Goal: Task Accomplishment & Management: Use online tool/utility

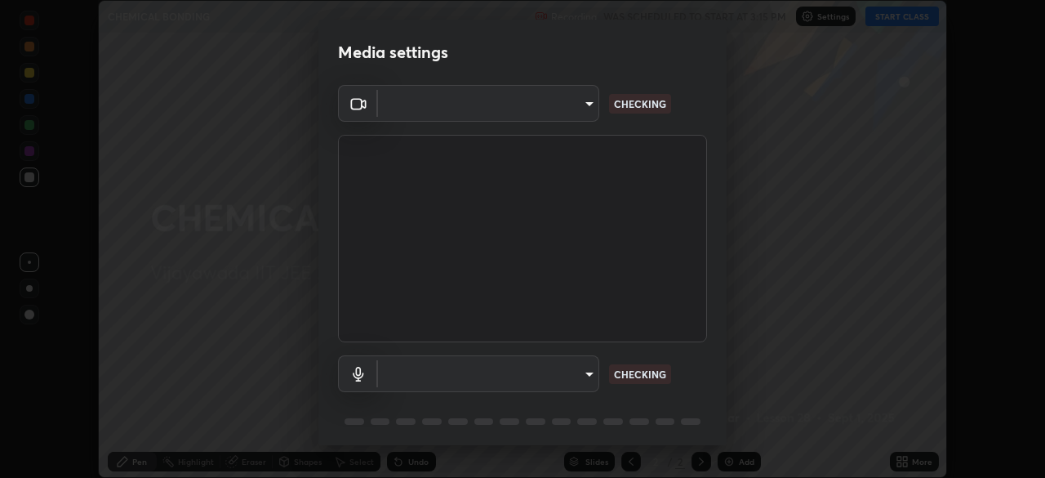
scroll to position [478, 1045]
type input "b74a1fcb957b607d7891aad9ae8d06523c05b0d929b8136650b48c924e792bd8"
click at [583, 372] on body "Erase all CHEMICAL BONDING Recording WAS SCHEDULED TO START AT 3:15 PM Settings…" at bounding box center [522, 239] width 1045 height 478
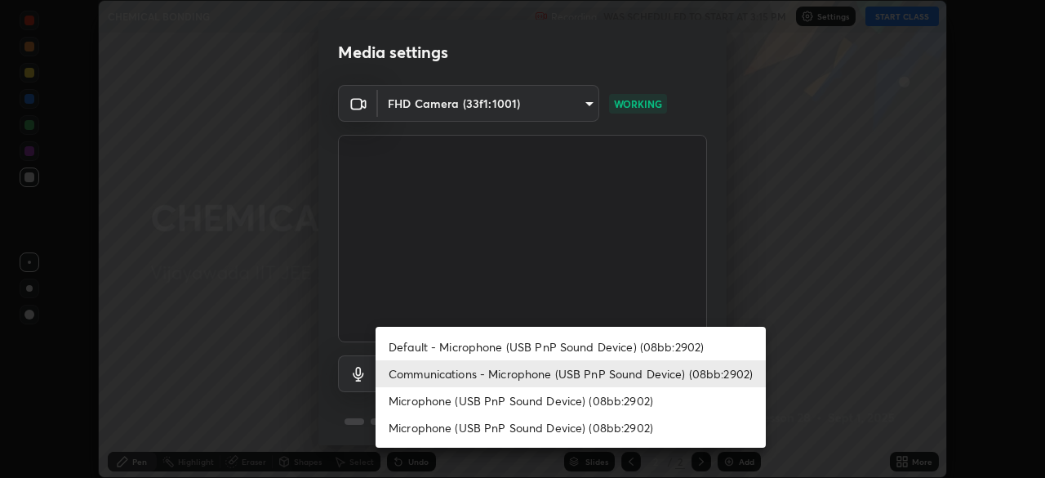
click at [585, 345] on li "Default - Microphone (USB PnP Sound Device) (08bb:2902)" at bounding box center [571, 346] width 390 height 27
type input "default"
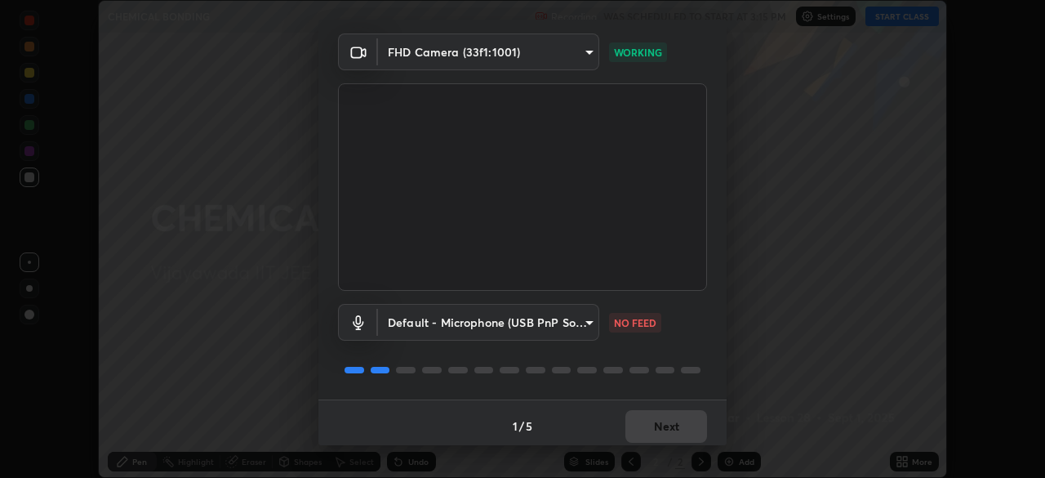
scroll to position [57, 0]
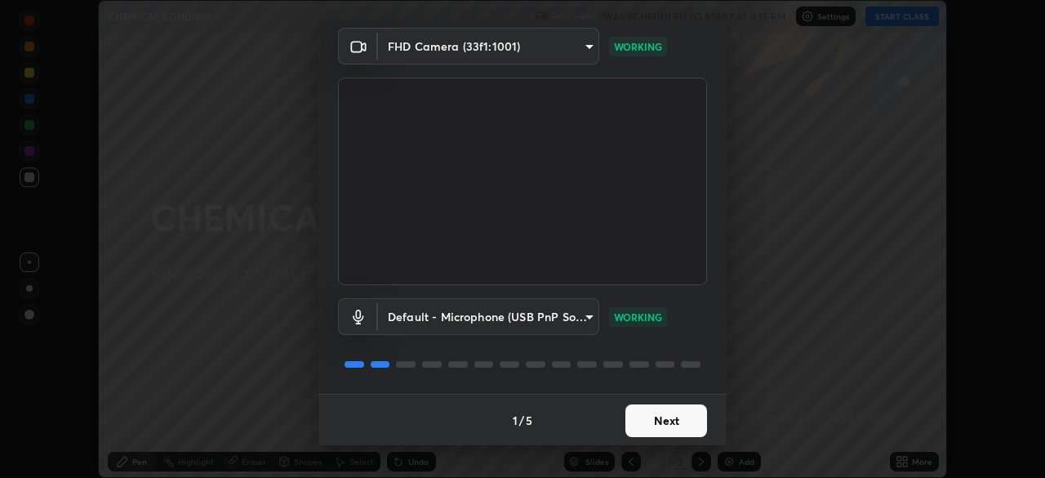
click at [673, 425] on button "Next" at bounding box center [666, 420] width 82 height 33
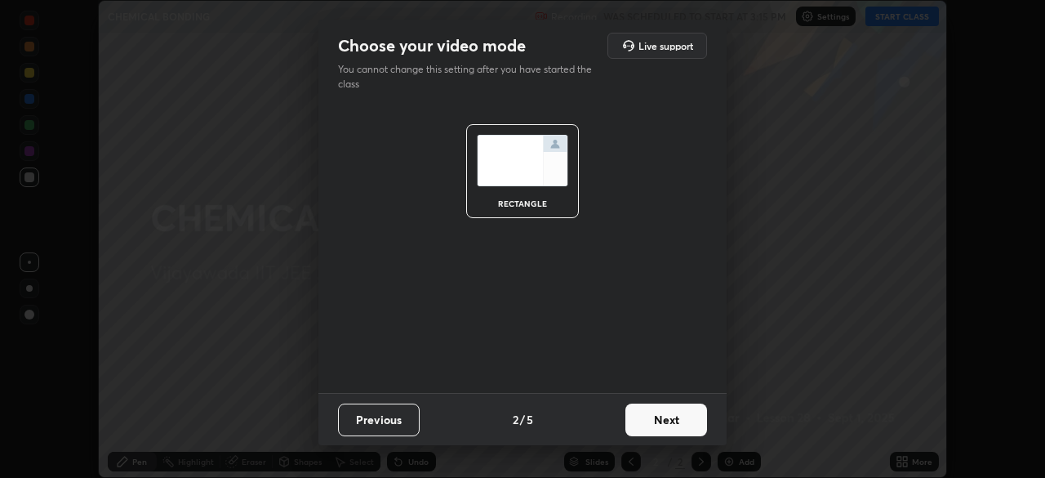
click at [683, 422] on button "Next" at bounding box center [666, 419] width 82 height 33
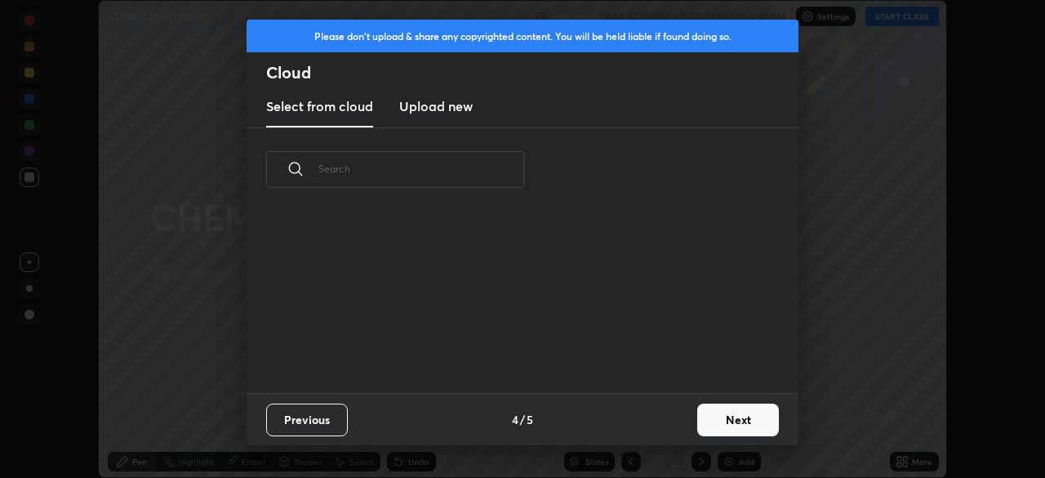
click at [731, 419] on button "Next" at bounding box center [738, 419] width 82 height 33
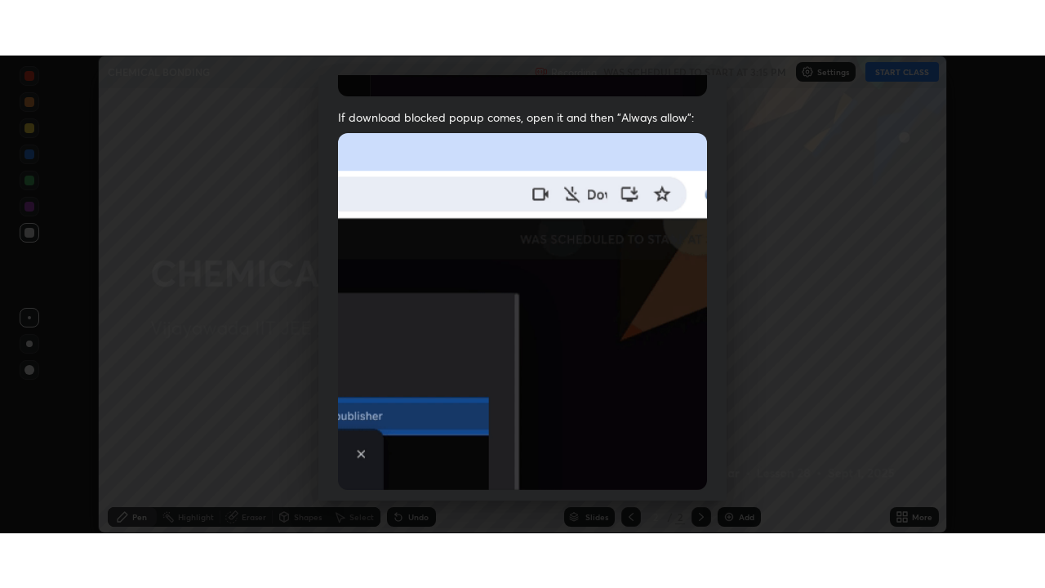
scroll to position [390, 0]
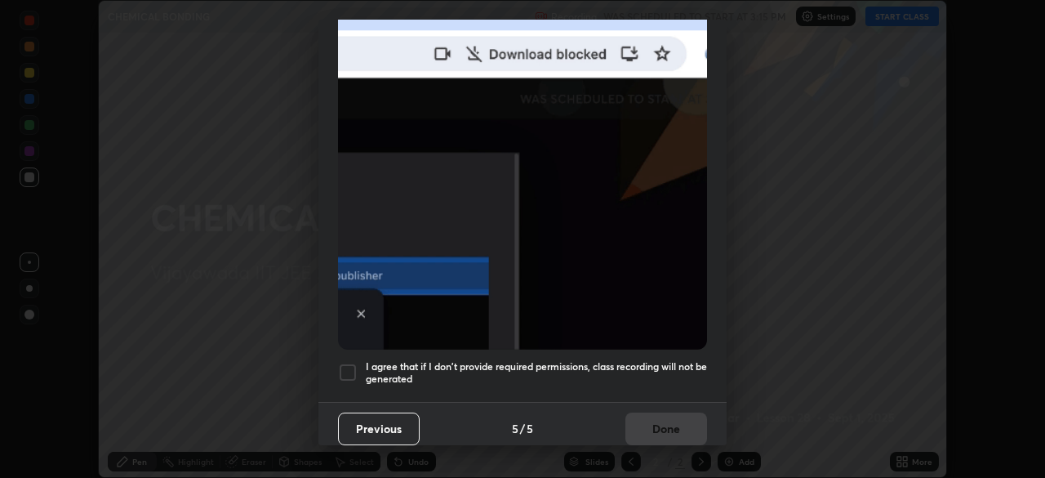
click at [349, 362] on div at bounding box center [348, 372] width 20 height 20
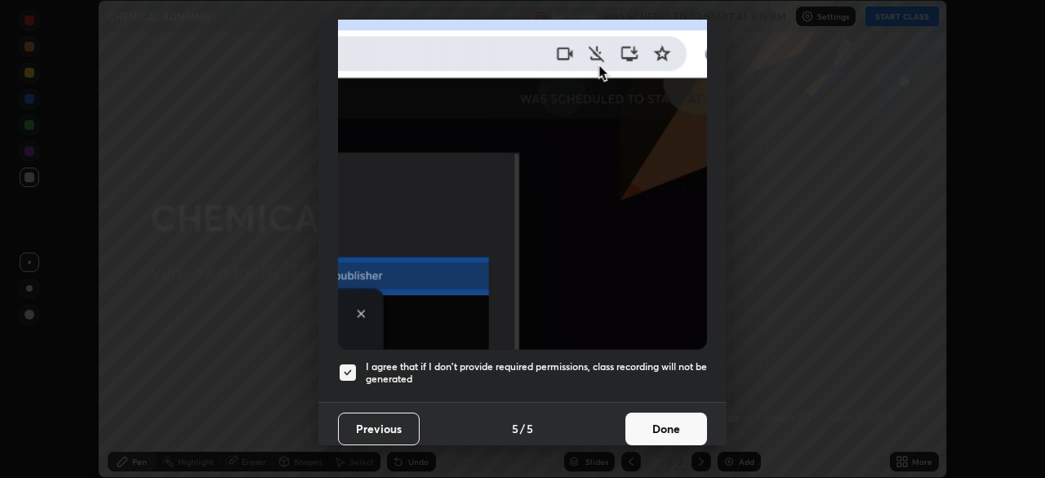
click at [668, 420] on button "Done" at bounding box center [666, 428] width 82 height 33
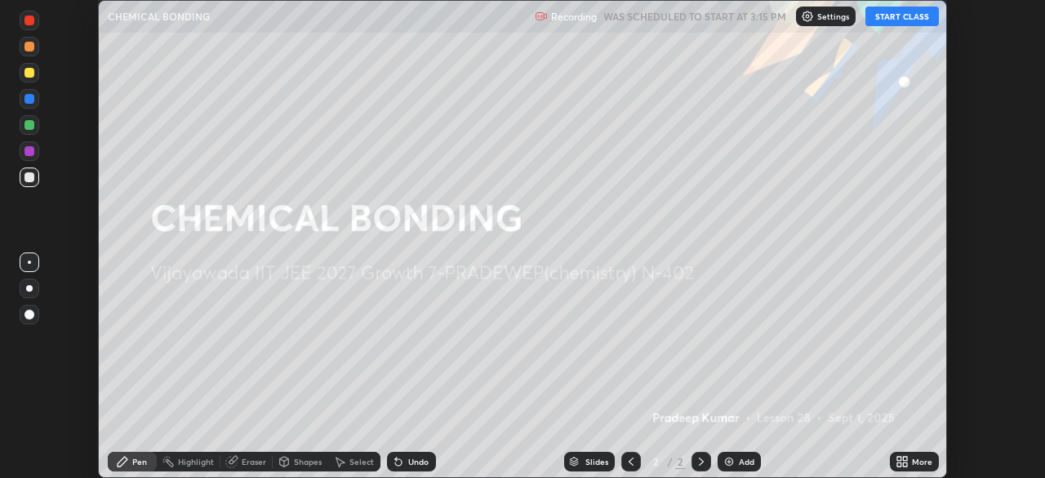
click at [905, 23] on button "START CLASS" at bounding box center [901, 17] width 73 height 20
click at [904, 462] on icon at bounding box center [902, 461] width 13 height 13
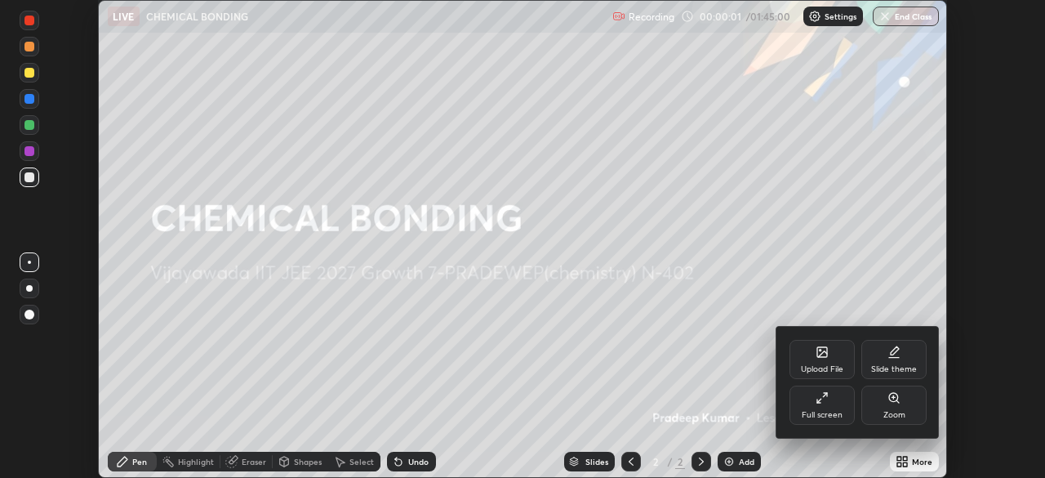
click at [839, 408] on div "Full screen" at bounding box center [821, 404] width 65 height 39
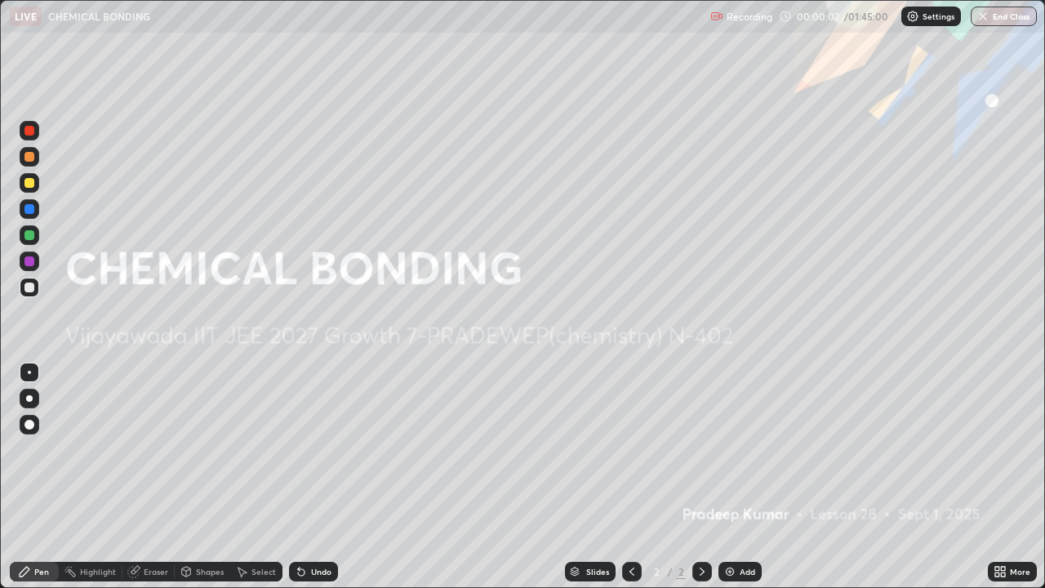
scroll to position [588, 1045]
click at [746, 477] on div "Add" at bounding box center [748, 571] width 16 height 8
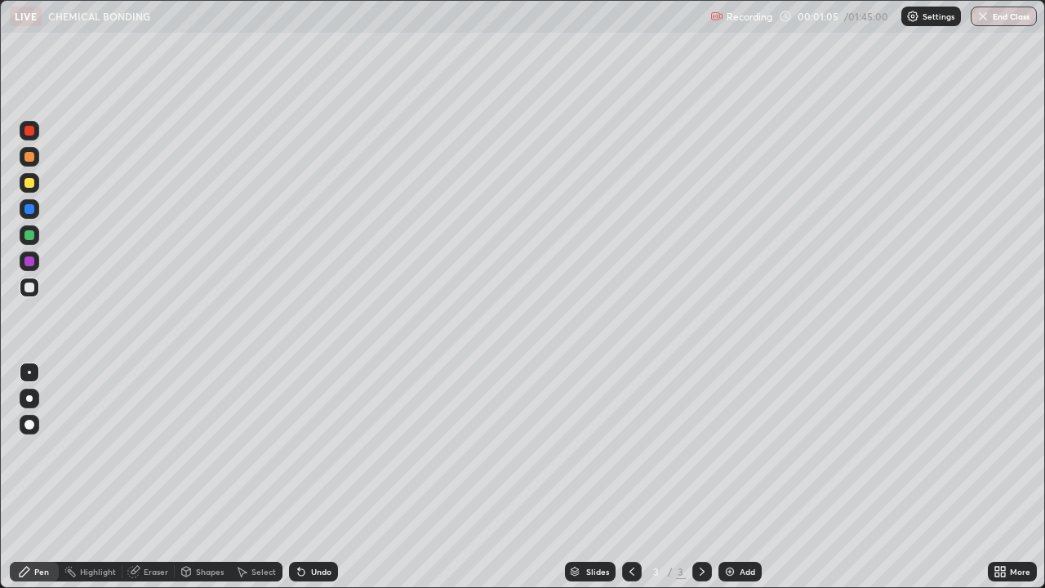
click at [29, 184] on div at bounding box center [29, 183] width 10 height 10
click at [33, 287] on div at bounding box center [29, 287] width 10 height 10
click at [29, 183] on div at bounding box center [29, 183] width 10 height 10
click at [317, 477] on div "Undo" at bounding box center [321, 571] width 20 height 8
click at [316, 477] on div "Undo" at bounding box center [321, 571] width 20 height 8
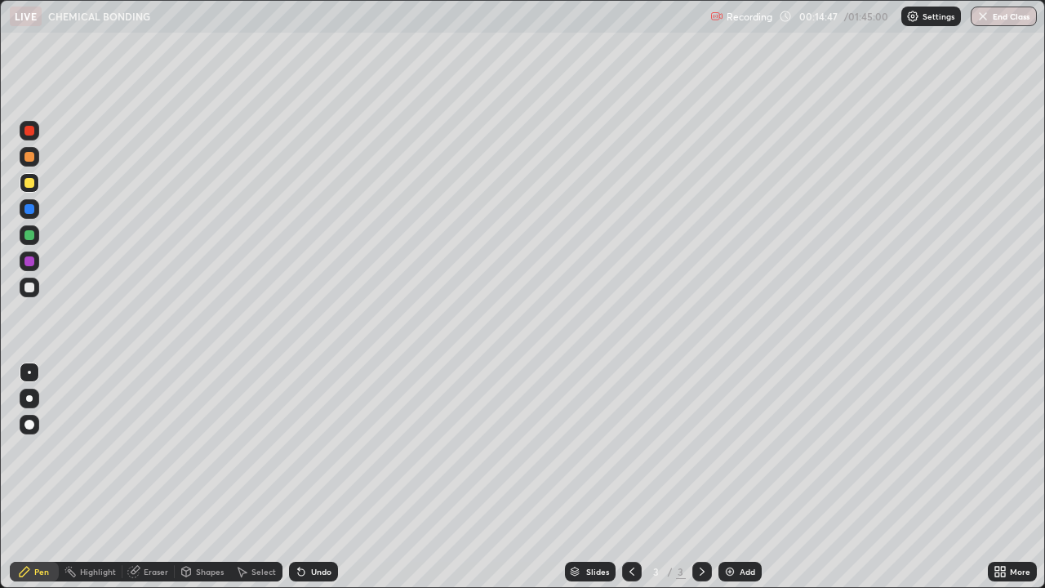
click at [740, 477] on div "Add" at bounding box center [748, 571] width 16 height 8
click at [311, 477] on div "Undo" at bounding box center [321, 571] width 20 height 8
click at [312, 477] on div "Undo" at bounding box center [321, 571] width 20 height 8
click at [312, 477] on div "Undo" at bounding box center [313, 572] width 49 height 20
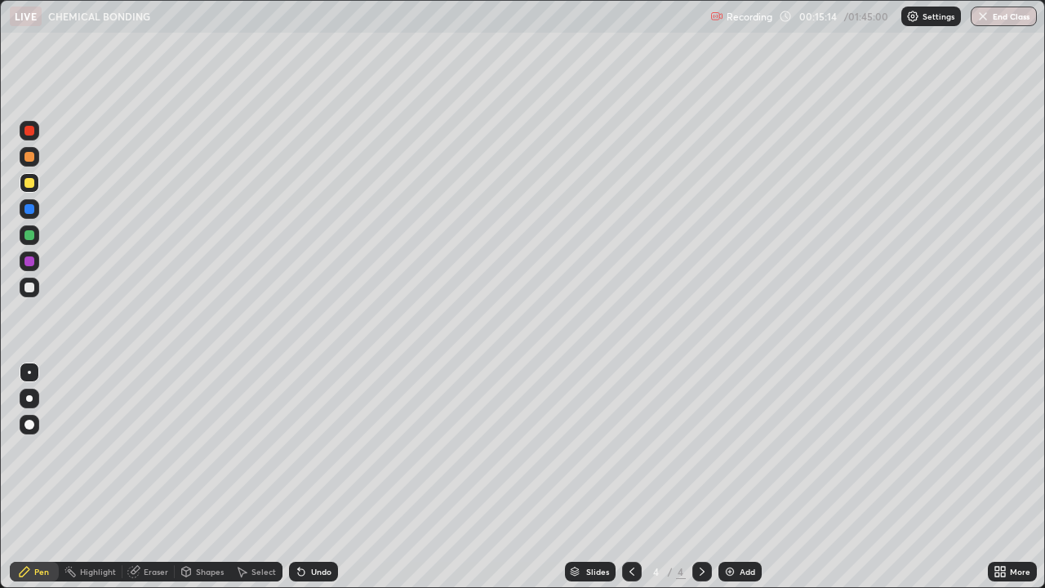
click at [313, 477] on div "Undo" at bounding box center [313, 572] width 49 height 20
click at [315, 477] on div "Undo" at bounding box center [321, 571] width 20 height 8
click at [309, 477] on div "Undo" at bounding box center [313, 572] width 49 height 20
click at [313, 477] on div "Undo" at bounding box center [313, 572] width 49 height 20
click at [320, 477] on div "Undo" at bounding box center [321, 571] width 20 height 8
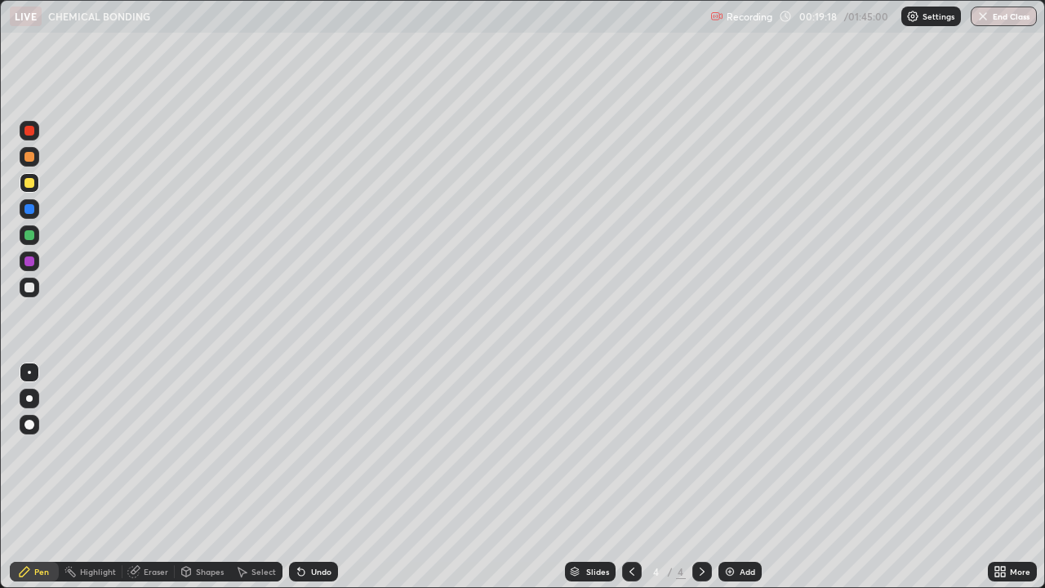
click at [325, 477] on div "Undo" at bounding box center [321, 571] width 20 height 8
click at [327, 477] on div "Undo" at bounding box center [321, 571] width 20 height 8
click at [330, 477] on div "Undo" at bounding box center [313, 572] width 49 height 20
click at [36, 284] on div at bounding box center [30, 288] width 20 height 20
click at [320, 477] on div "Undo" at bounding box center [321, 571] width 20 height 8
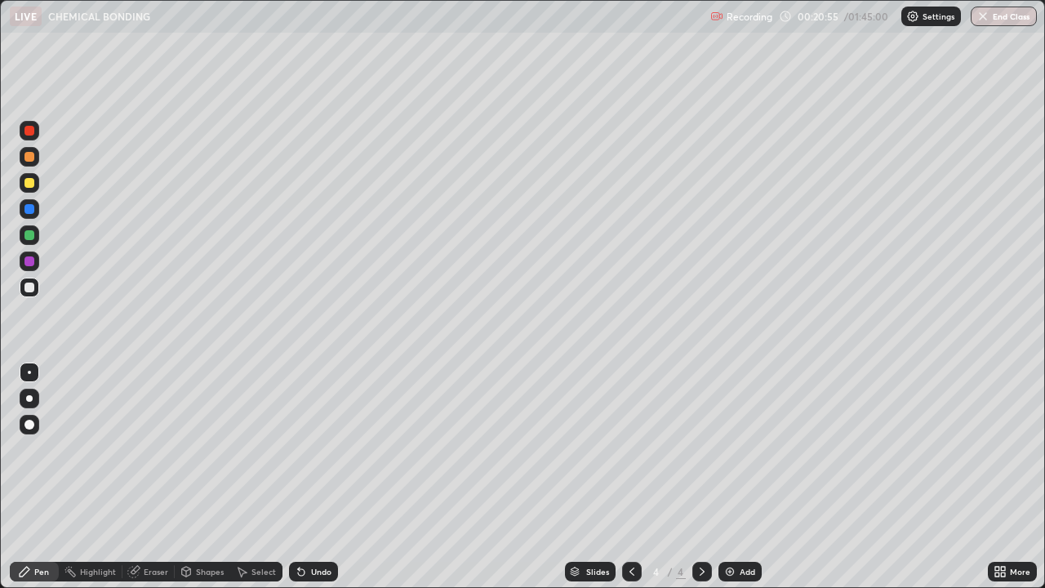
click at [318, 477] on div "Undo" at bounding box center [321, 571] width 20 height 8
click at [313, 477] on div "Undo" at bounding box center [321, 571] width 20 height 8
click at [308, 477] on div "Undo" at bounding box center [313, 572] width 49 height 20
click at [731, 477] on img at bounding box center [729, 571] width 13 height 13
click at [28, 183] on div at bounding box center [29, 183] width 10 height 10
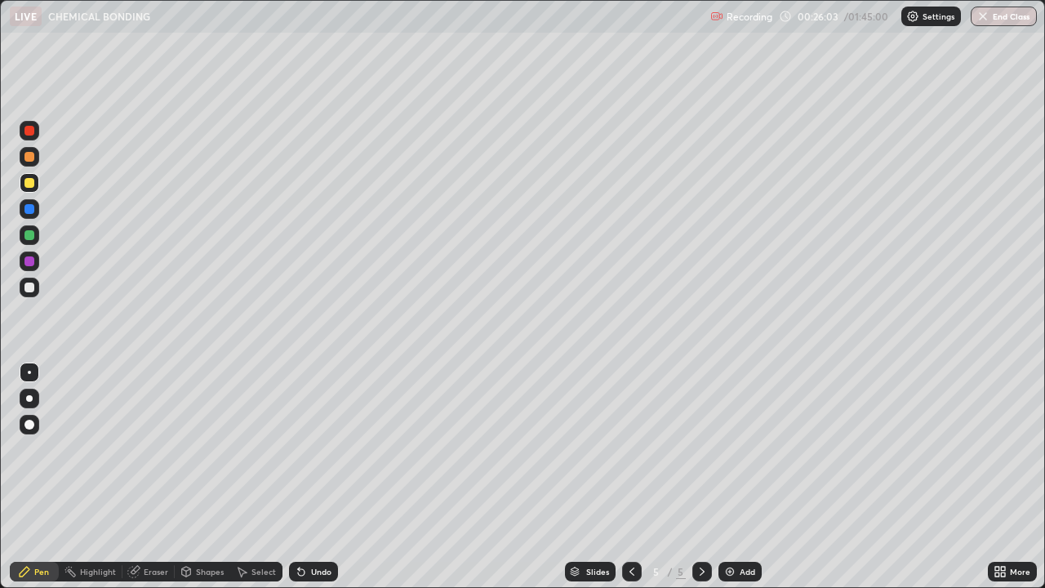
click at [315, 477] on div "Undo" at bounding box center [321, 571] width 20 height 8
click at [30, 286] on div at bounding box center [29, 287] width 10 height 10
click at [318, 477] on div "Undo" at bounding box center [321, 571] width 20 height 8
click at [732, 477] on img at bounding box center [729, 571] width 13 height 13
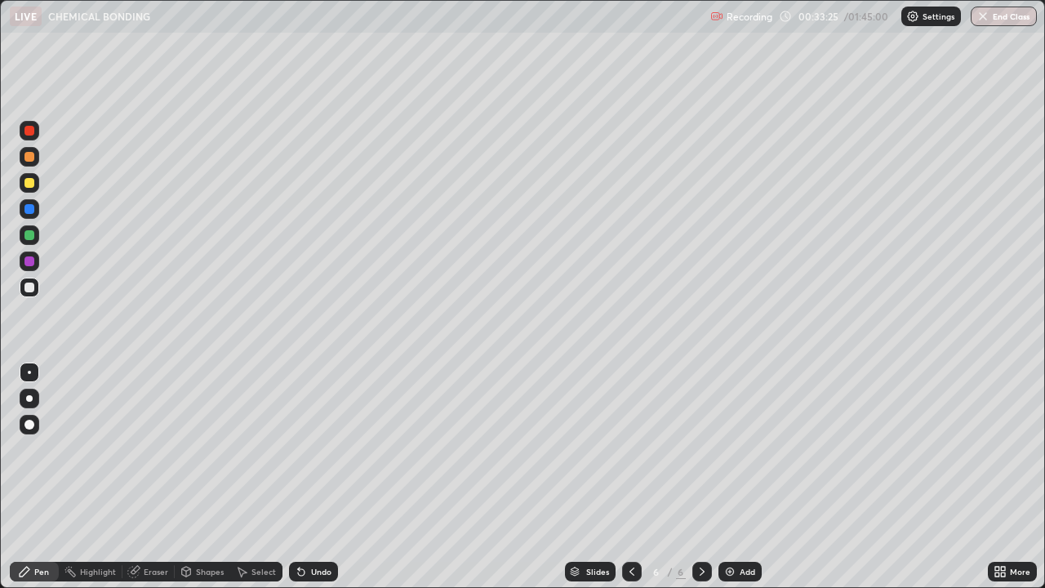
click at [29, 180] on div at bounding box center [29, 183] width 10 height 10
click at [32, 291] on div at bounding box center [29, 287] width 10 height 10
click at [20, 429] on div at bounding box center [30, 425] width 20 height 20
click at [29, 372] on div at bounding box center [29, 372] width 3 height 3
click at [29, 185] on div at bounding box center [29, 183] width 10 height 10
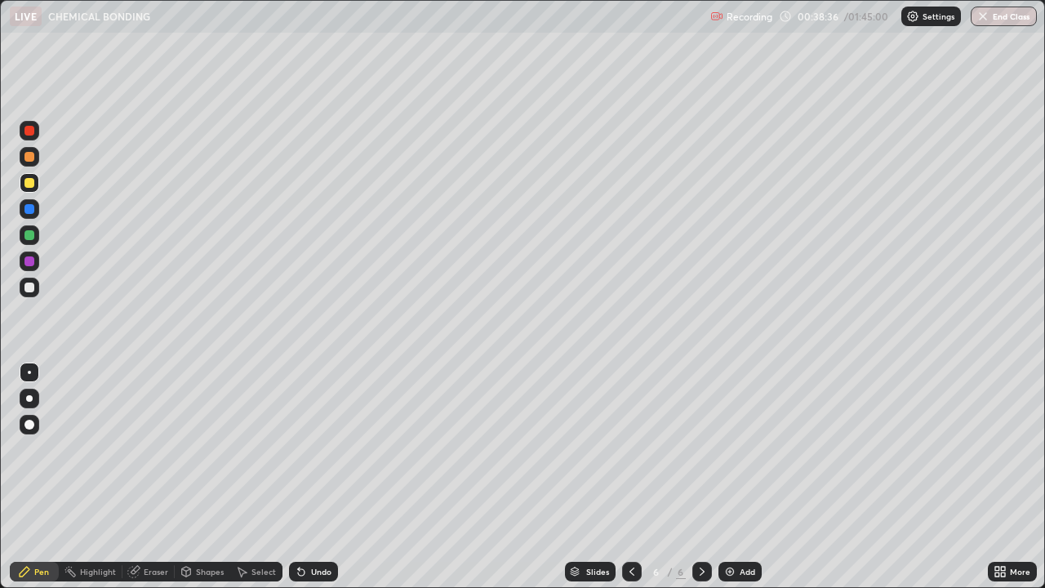
click at [29, 287] on div at bounding box center [29, 287] width 10 height 10
click at [312, 477] on div "Undo" at bounding box center [313, 572] width 49 height 20
click at [313, 477] on div "Undo" at bounding box center [313, 572] width 49 height 20
click at [727, 477] on img at bounding box center [729, 571] width 13 height 13
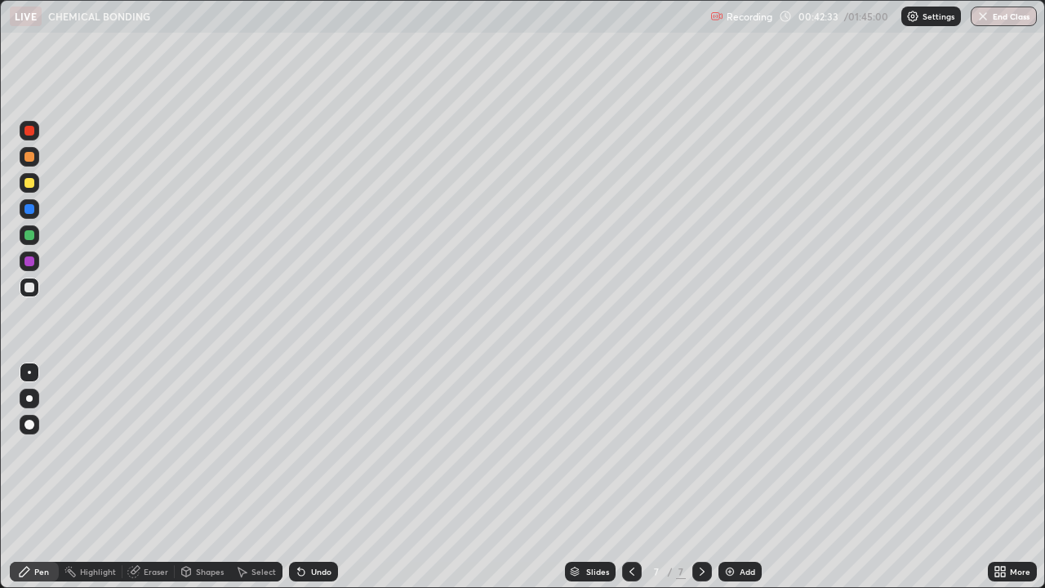
click at [29, 184] on div at bounding box center [29, 183] width 10 height 10
click at [313, 477] on div "Undo" at bounding box center [313, 572] width 49 height 20
click at [312, 477] on div "Undo" at bounding box center [321, 571] width 20 height 8
click at [29, 288] on div at bounding box center [29, 287] width 10 height 10
click at [0, 477] on div "Setting up your live class" at bounding box center [522, 294] width 1045 height 588
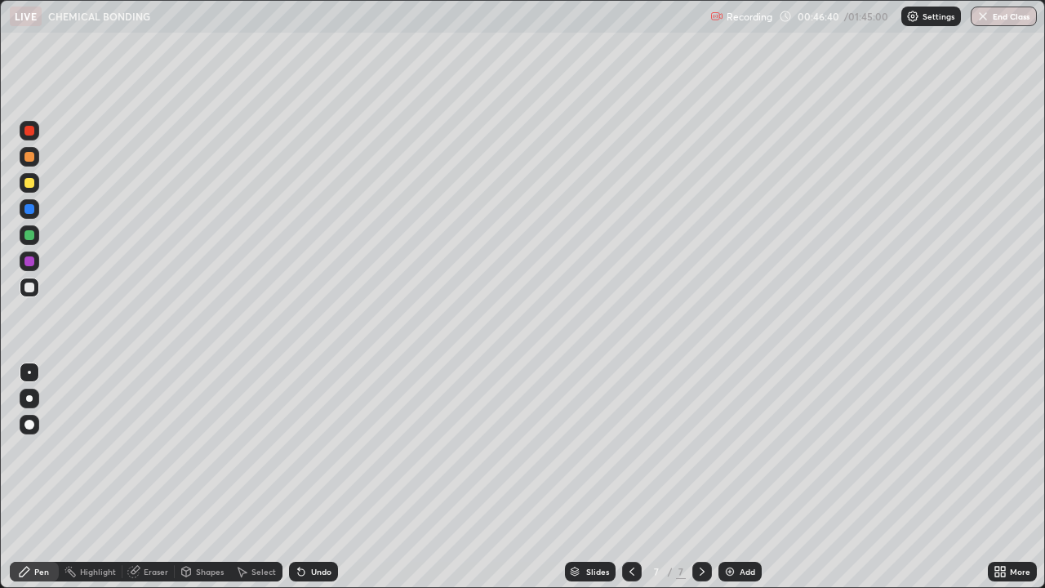
click at [332, 477] on div "Undo" at bounding box center [313, 572] width 49 height 20
click at [316, 477] on div "Undo" at bounding box center [321, 571] width 20 height 8
click at [741, 477] on div "Add" at bounding box center [748, 571] width 16 height 8
click at [318, 477] on div "Undo" at bounding box center [313, 572] width 49 height 20
click at [205, 477] on div "Shapes" at bounding box center [210, 571] width 28 height 8
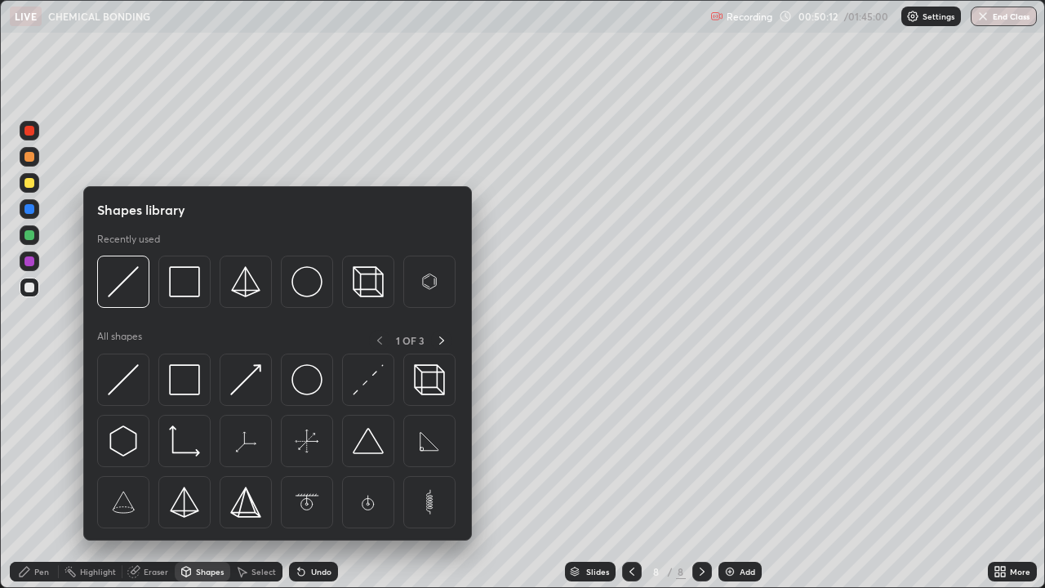
click at [153, 477] on div "Eraser" at bounding box center [156, 571] width 24 height 8
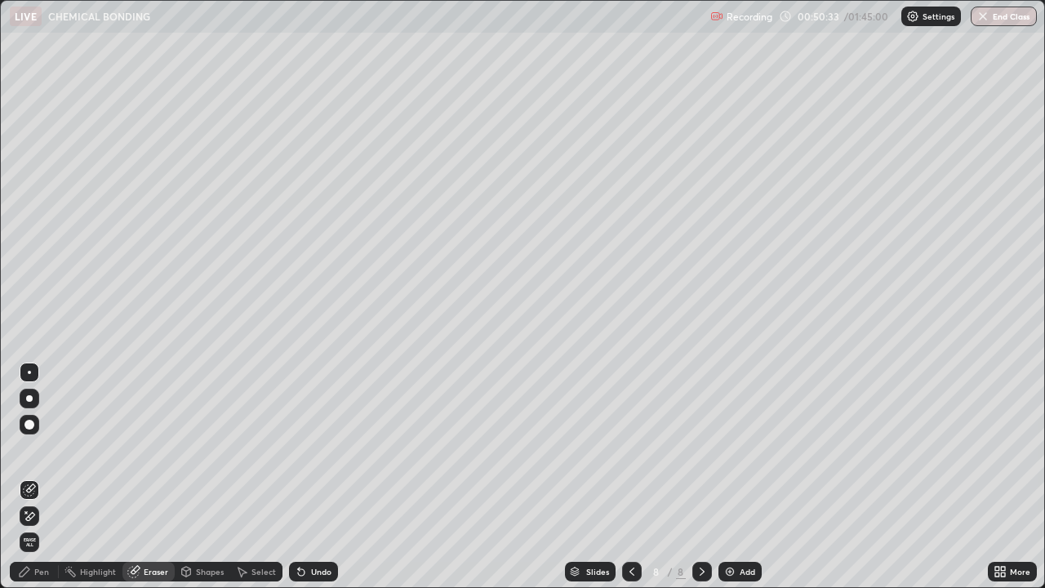
click at [38, 477] on div "Pen" at bounding box center [41, 571] width 15 height 8
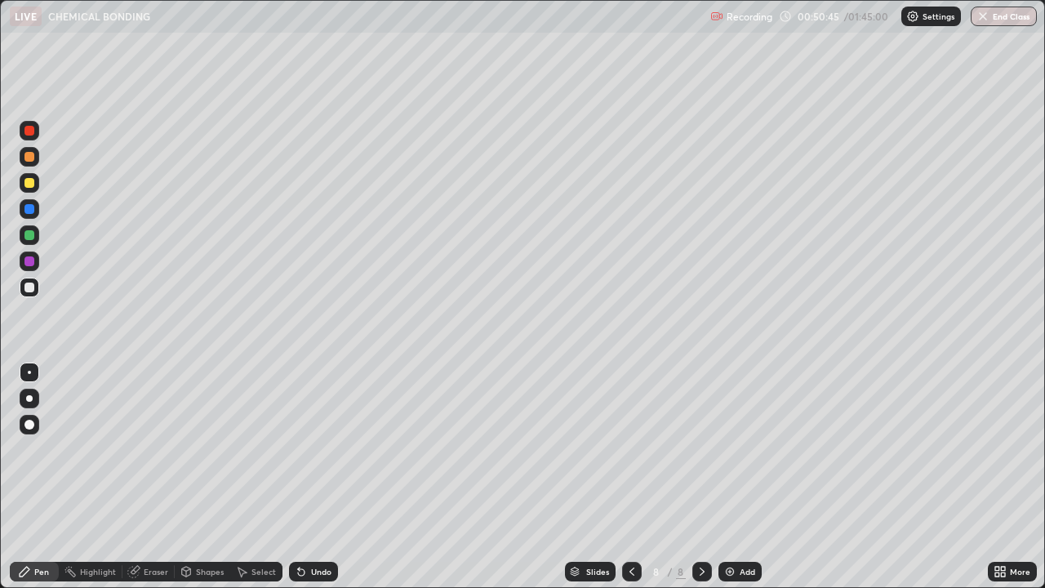
click at [622, 477] on div at bounding box center [632, 571] width 20 height 33
click at [632, 477] on icon at bounding box center [631, 571] width 13 height 13
click at [699, 477] on icon at bounding box center [702, 571] width 13 height 13
click at [700, 477] on icon at bounding box center [702, 571] width 13 height 13
click at [630, 477] on icon at bounding box center [631, 571] width 13 height 13
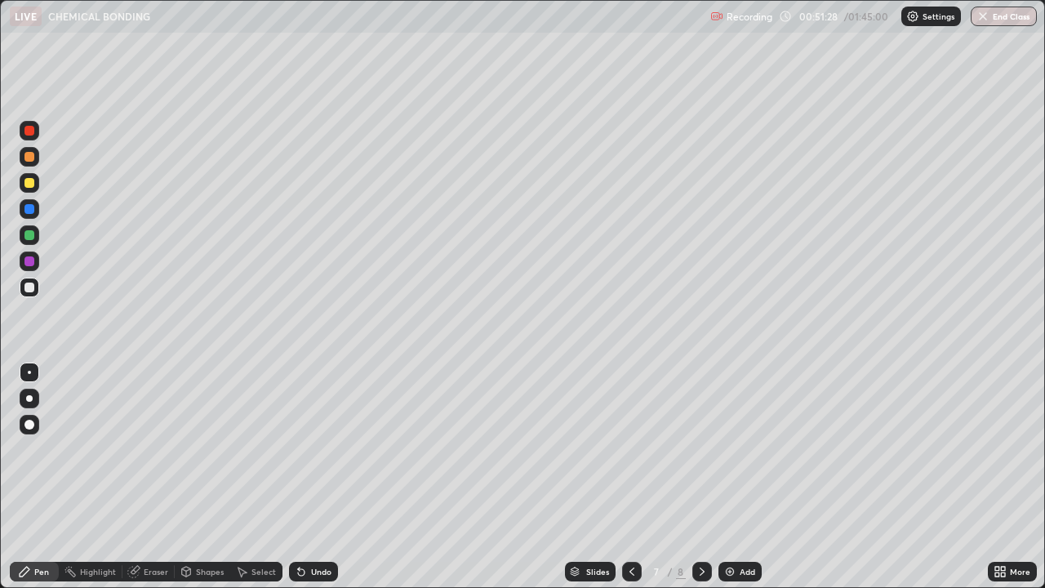
click at [700, 477] on icon at bounding box center [702, 571] width 5 height 8
click at [307, 477] on div "Undo" at bounding box center [313, 572] width 49 height 20
click at [306, 477] on div "Undo" at bounding box center [313, 572] width 49 height 20
click at [311, 477] on div "Undo" at bounding box center [321, 571] width 20 height 8
click at [312, 477] on div "Undo" at bounding box center [321, 571] width 20 height 8
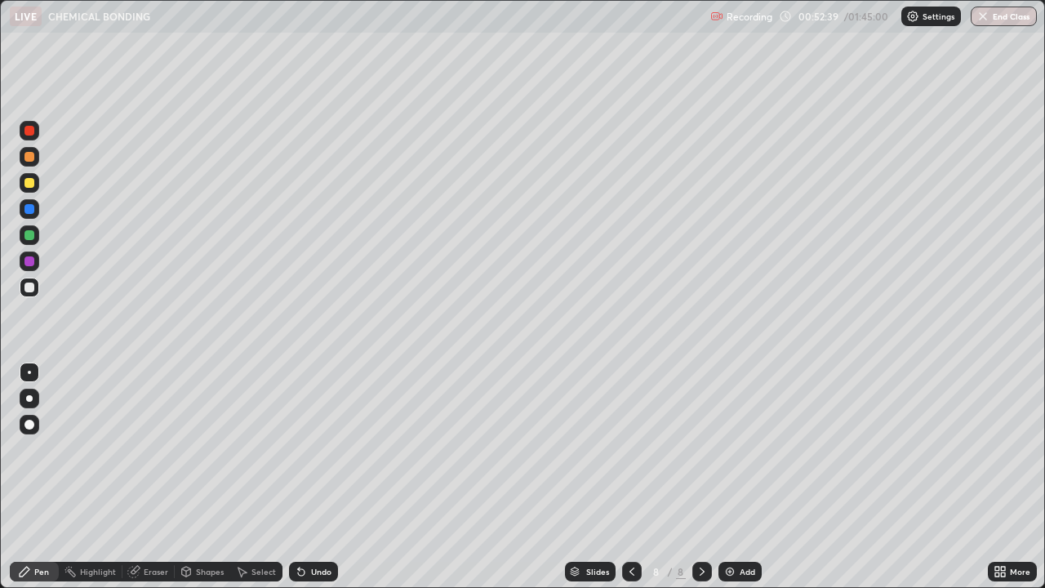
click at [313, 477] on div "Undo" at bounding box center [321, 571] width 20 height 8
click at [314, 477] on div "Undo" at bounding box center [321, 571] width 20 height 8
click at [319, 477] on div "Undo" at bounding box center [321, 571] width 20 height 8
click at [317, 477] on div "Undo" at bounding box center [321, 571] width 20 height 8
click at [312, 477] on div "Undo" at bounding box center [321, 571] width 20 height 8
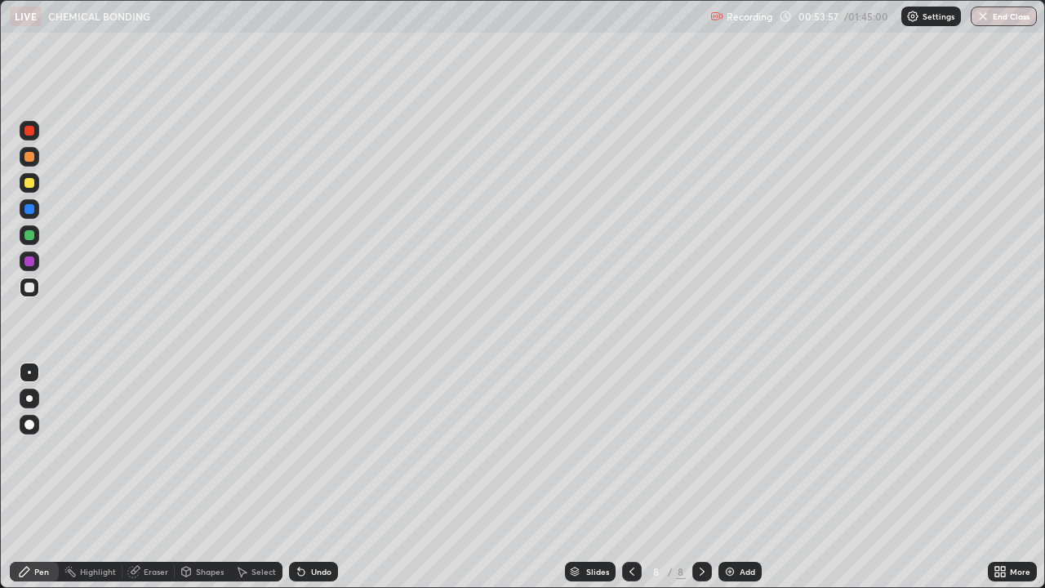
click at [315, 477] on div "Undo" at bounding box center [321, 571] width 20 height 8
click at [327, 477] on div "Undo" at bounding box center [321, 571] width 20 height 8
click at [38, 180] on div at bounding box center [30, 183] width 20 height 20
click at [323, 477] on div "Undo" at bounding box center [313, 572] width 49 height 20
click at [332, 477] on div "Undo" at bounding box center [313, 572] width 49 height 20
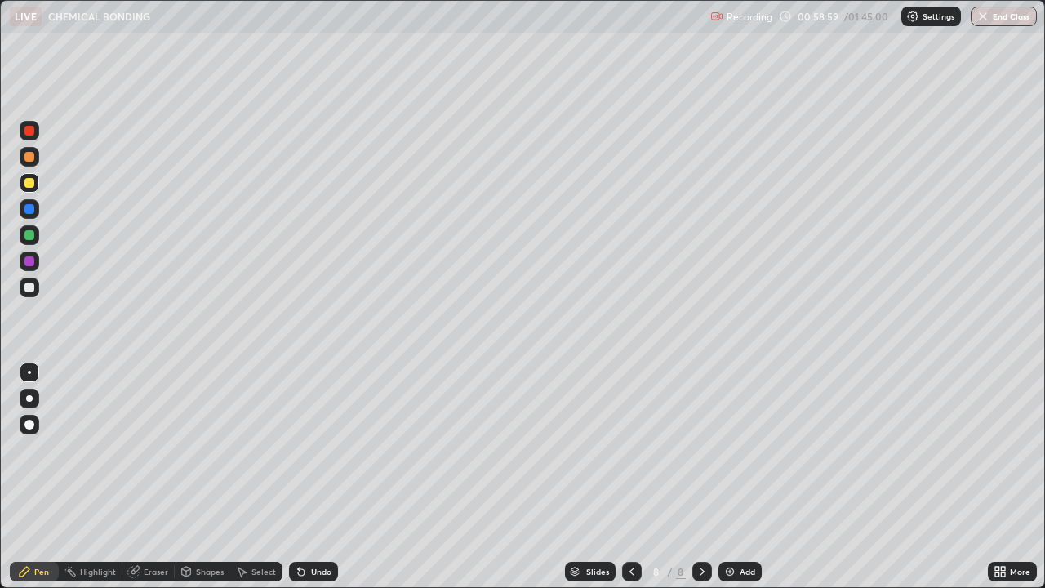
click at [345, 477] on div "Slides 8 / 8 Add" at bounding box center [663, 571] width 650 height 33
click at [319, 477] on div "Undo" at bounding box center [313, 572] width 49 height 20
click at [322, 477] on div "Undo" at bounding box center [321, 571] width 20 height 8
click at [743, 477] on div "Add" at bounding box center [748, 571] width 16 height 8
click at [29, 187] on div at bounding box center [29, 183] width 10 height 10
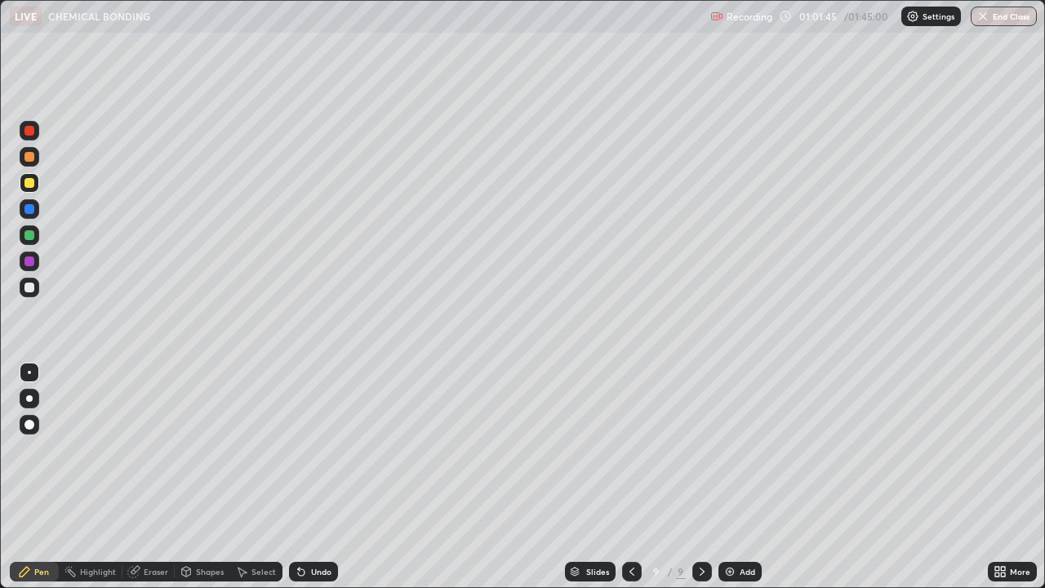
click at [30, 289] on div at bounding box center [29, 287] width 10 height 10
click at [630, 477] on icon at bounding box center [631, 571] width 13 height 13
click at [700, 477] on icon at bounding box center [702, 571] width 13 height 13
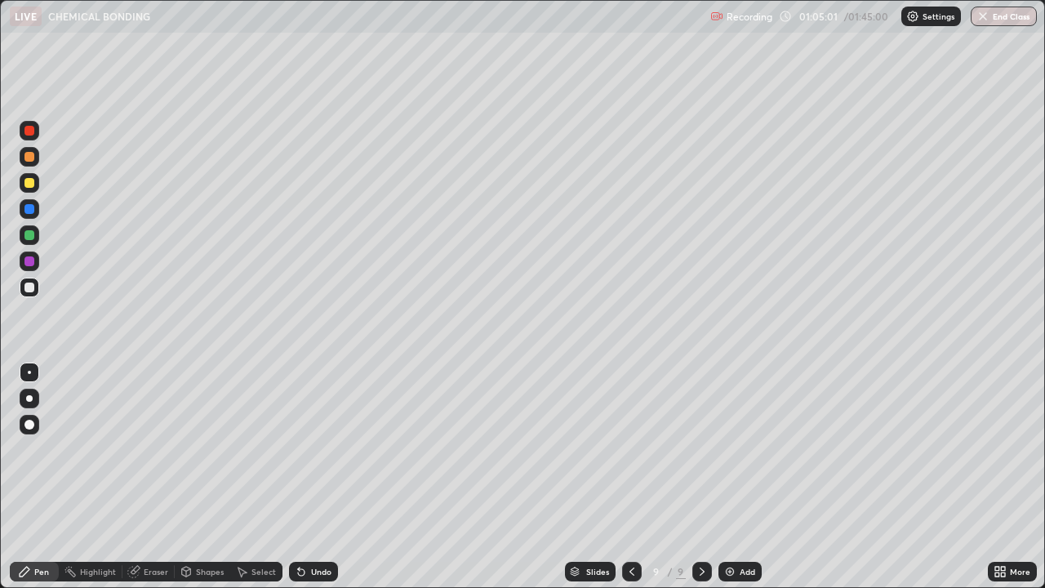
click at [0, 477] on div "Setting up your live class" at bounding box center [522, 294] width 1045 height 588
click at [313, 477] on div "Undo" at bounding box center [321, 571] width 20 height 8
click at [736, 477] on div "Add" at bounding box center [739, 572] width 43 height 20
click at [29, 181] on div at bounding box center [29, 183] width 10 height 10
click at [320, 477] on div "Undo" at bounding box center [321, 571] width 20 height 8
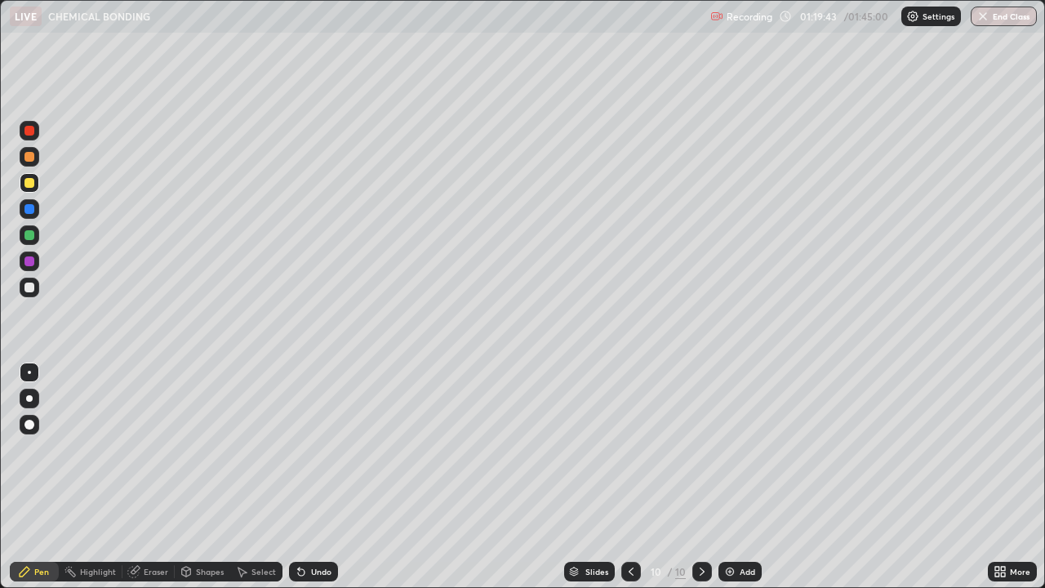
click at [315, 477] on div "Undo" at bounding box center [321, 571] width 20 height 8
click at [317, 477] on div "Undo" at bounding box center [321, 571] width 20 height 8
click at [24, 291] on div at bounding box center [30, 288] width 20 height 20
click at [313, 477] on div "Undo" at bounding box center [321, 571] width 20 height 8
click at [731, 477] on img at bounding box center [729, 571] width 13 height 13
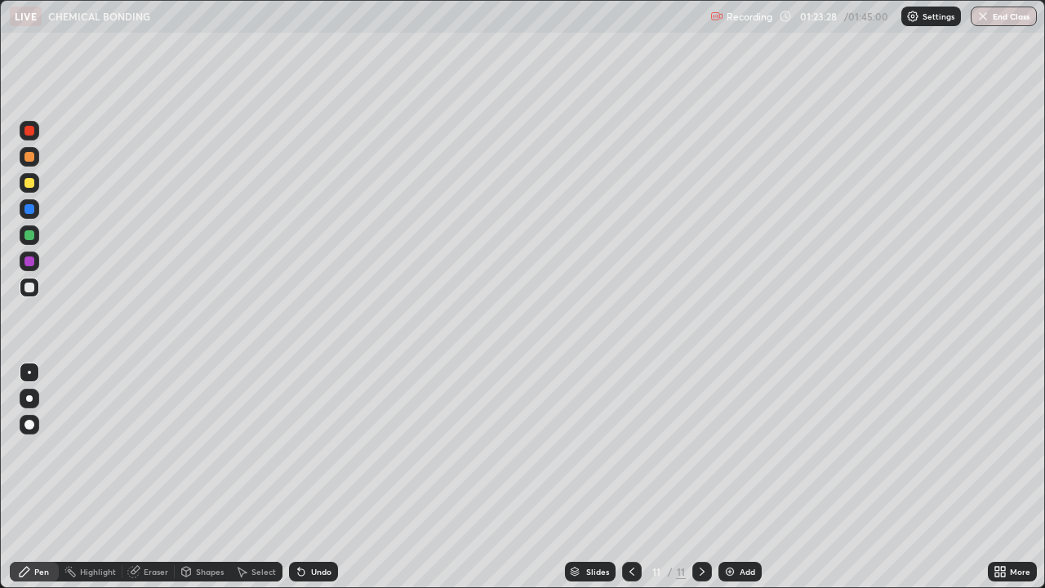
click at [636, 477] on icon at bounding box center [631, 571] width 13 height 13
click at [700, 477] on icon at bounding box center [702, 571] width 13 height 13
click at [31, 184] on div at bounding box center [29, 183] width 10 height 10
click at [30, 289] on div at bounding box center [29, 287] width 10 height 10
click at [315, 477] on div "Undo" at bounding box center [321, 571] width 20 height 8
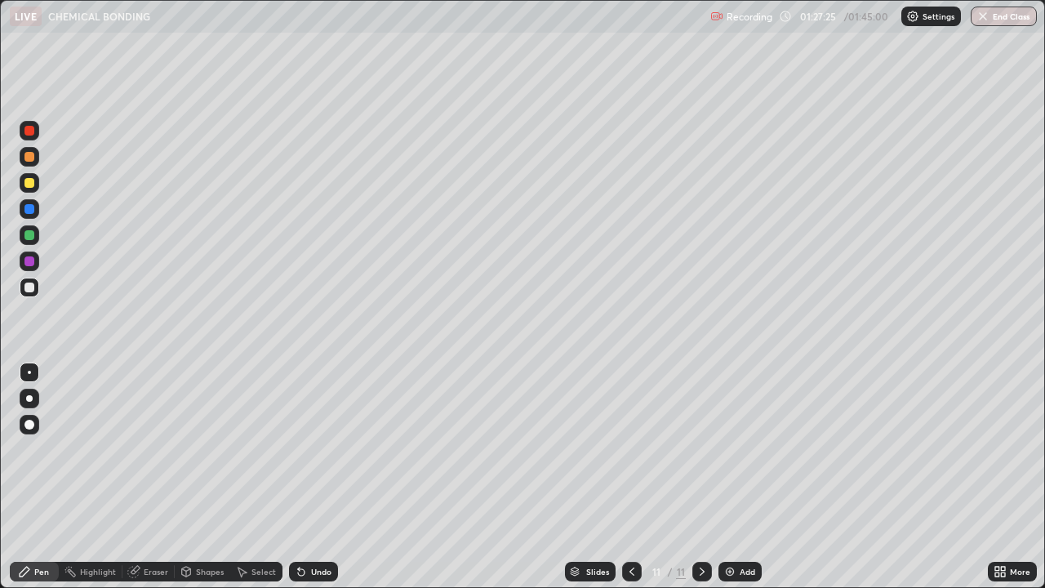
click at [320, 477] on div "Undo" at bounding box center [321, 571] width 20 height 8
click at [314, 477] on div "Undo" at bounding box center [313, 572] width 49 height 20
click at [312, 477] on div "Undo" at bounding box center [313, 572] width 49 height 20
click at [737, 477] on div "Add" at bounding box center [739, 572] width 43 height 20
click at [32, 185] on div at bounding box center [29, 183] width 10 height 10
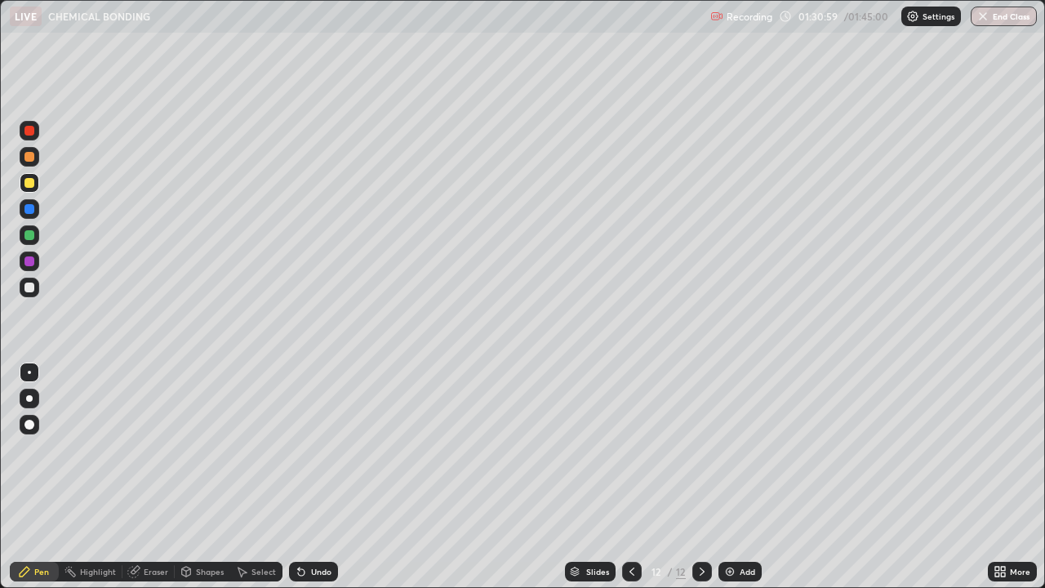
click at [29, 287] on div at bounding box center [29, 287] width 10 height 10
click at [311, 477] on div "Undo" at bounding box center [321, 571] width 20 height 8
click at [313, 477] on div "Undo" at bounding box center [321, 571] width 20 height 8
click at [730, 477] on img at bounding box center [729, 571] width 13 height 13
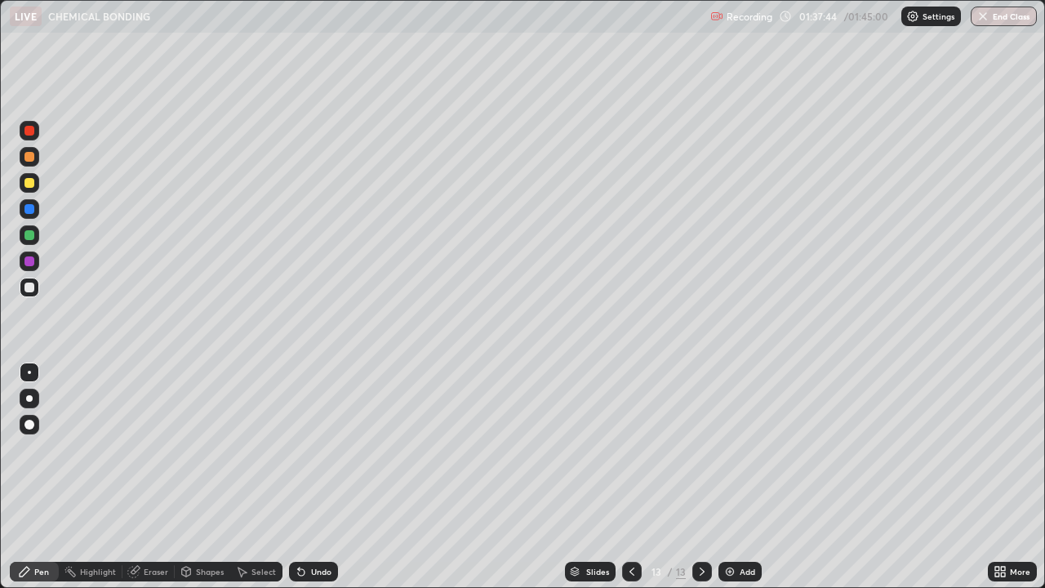
click at [33, 182] on div at bounding box center [29, 183] width 10 height 10
click at [30, 291] on div at bounding box center [29, 287] width 10 height 10
click at [629, 477] on icon at bounding box center [631, 571] width 13 height 13
click at [700, 477] on icon at bounding box center [702, 571] width 13 height 13
click at [312, 477] on div "Undo" at bounding box center [321, 571] width 20 height 8
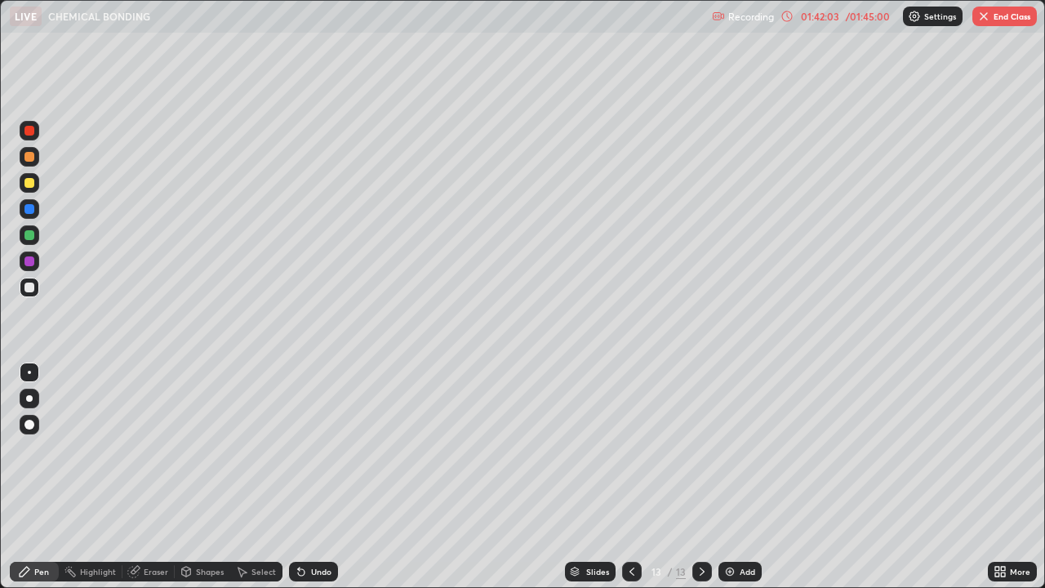
click at [1011, 11] on button "End Class" at bounding box center [1004, 17] width 64 height 20
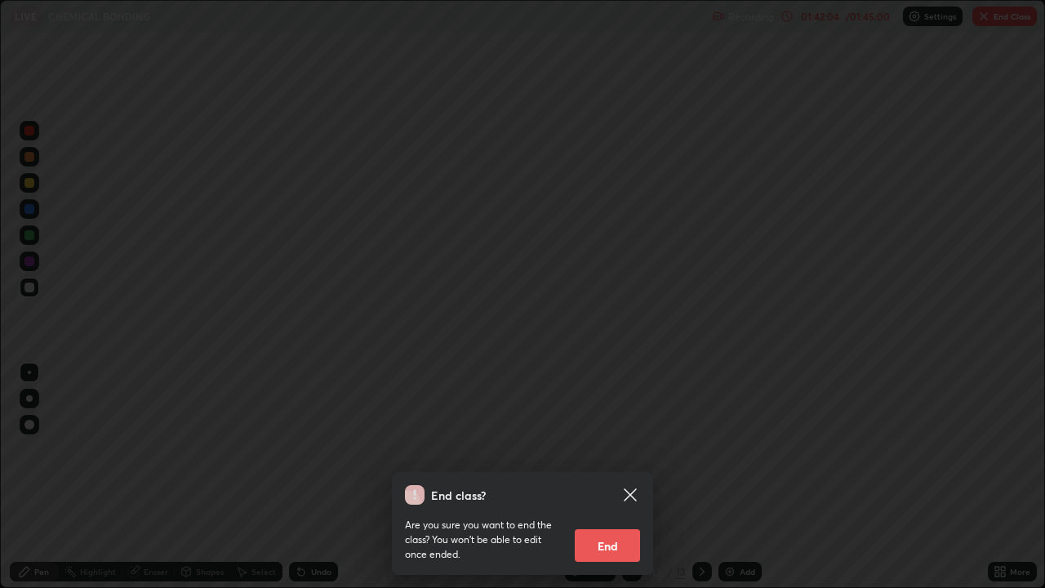
click at [625, 477] on button "End" at bounding box center [607, 545] width 65 height 33
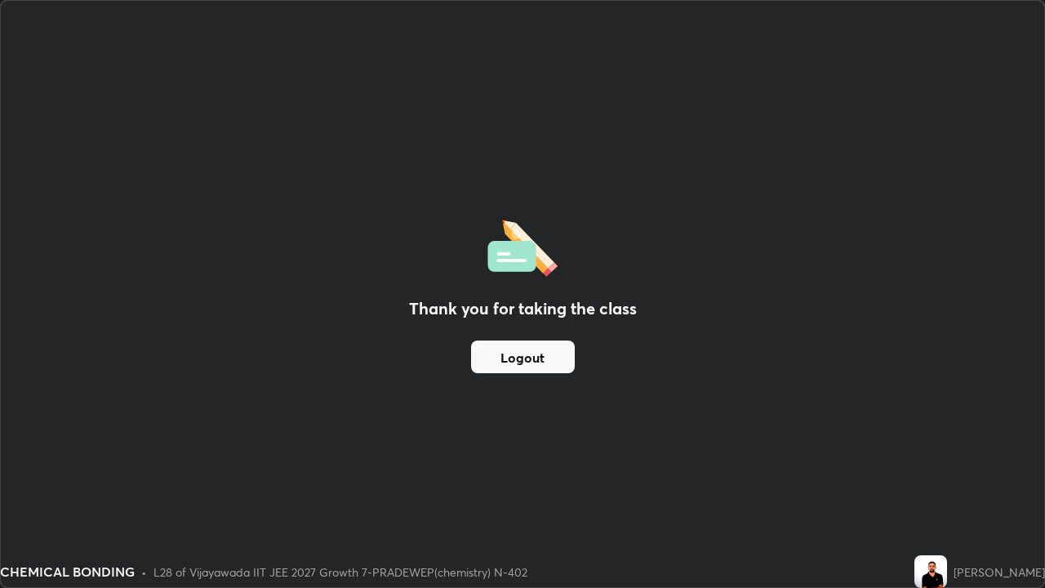
click at [542, 361] on button "Logout" at bounding box center [523, 356] width 104 height 33
